Goal: Information Seeking & Learning: Compare options

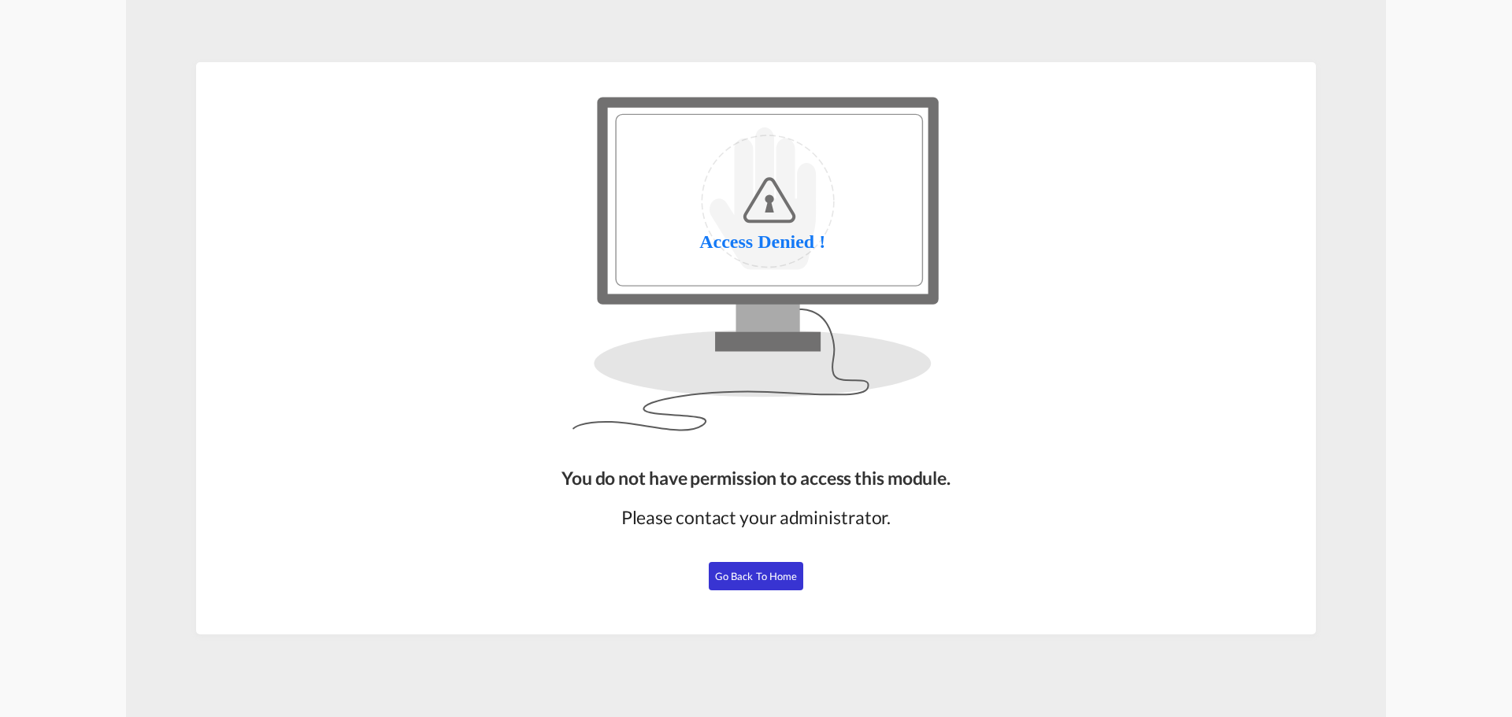
click at [752, 583] on button "Go Back to Home" at bounding box center [756, 576] width 94 height 28
